Goal: Navigation & Orientation: Find specific page/section

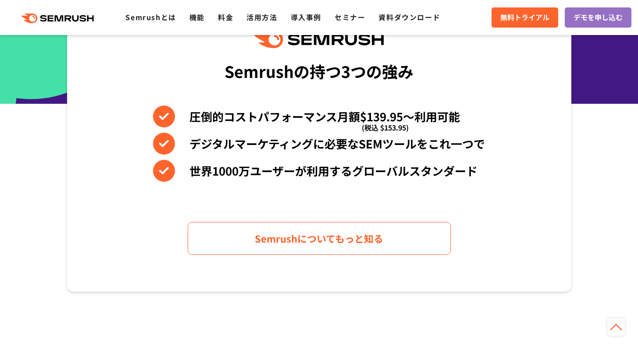
scroll to position [436, 0]
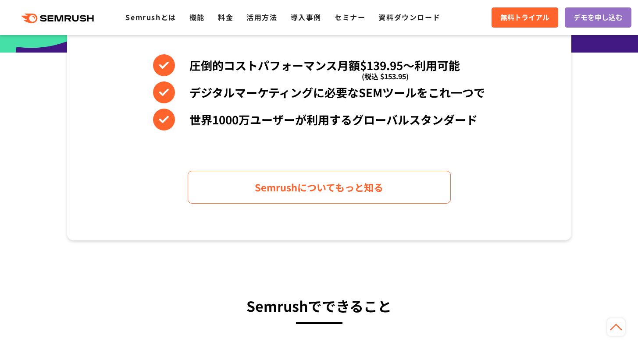
click at [209, 28] on div ".cls {fill: #FF642D;} .cls {fill: #FF642D;} Semrushとは 機能 料金 活用方法 導入事例 セミナー 資料ダウ…" at bounding box center [319, 17] width 638 height 26
click at [203, 25] on div ".cls {fill: #FF642D;} .cls {fill: #FF642D;} Semrushとは 機能 料金 活用方法 導入事例 セミナー 資料ダウ…" at bounding box center [319, 17] width 638 height 26
click at [202, 21] on link "機能" at bounding box center [196, 17] width 15 height 11
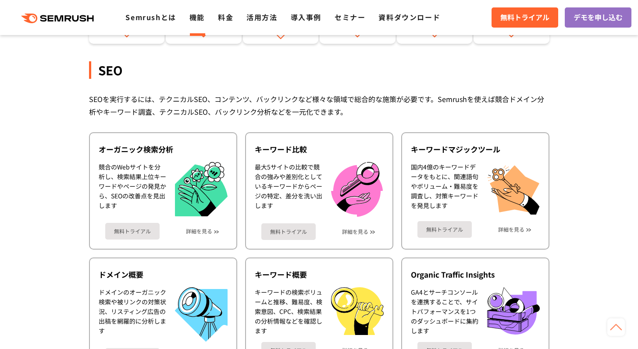
scroll to position [152, 0]
